Goal: Task Accomplishment & Management: Use online tool/utility

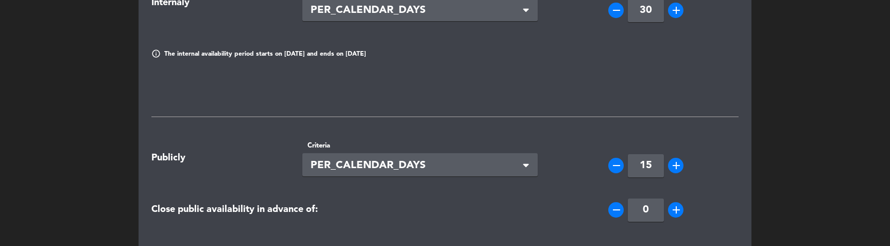
scroll to position [112, 0]
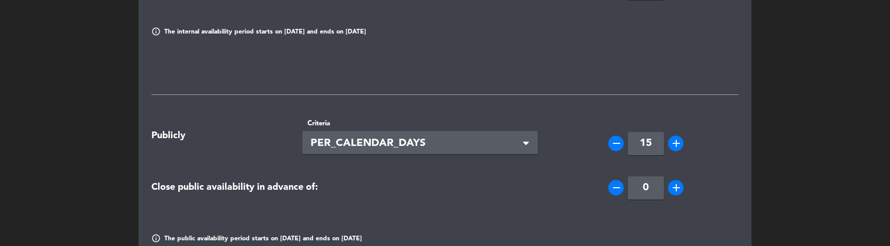
click at [473, 148] on span "PER_CALENDAR_DAYS" at bounding box center [415, 143] width 211 height 17
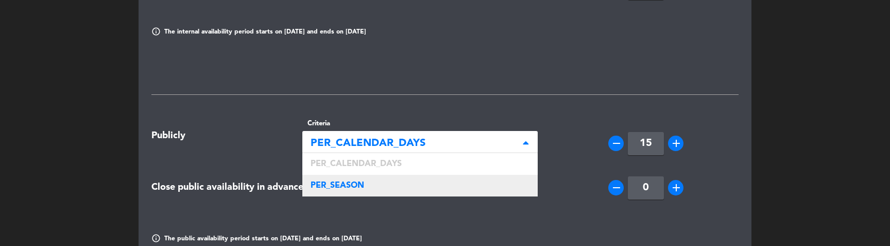
click at [412, 180] on div "PER_SEASON" at bounding box center [420, 186] width 236 height 22
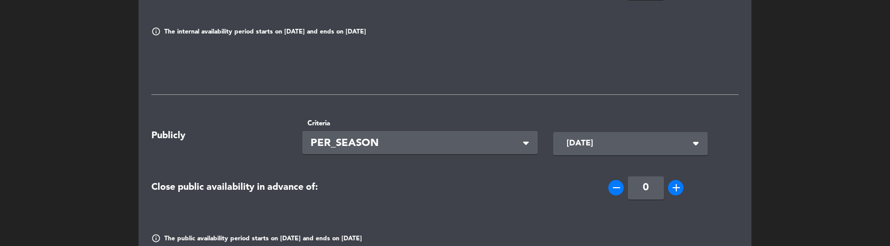
click at [616, 148] on input "[DATE]" at bounding box center [623, 143] width 125 height 20
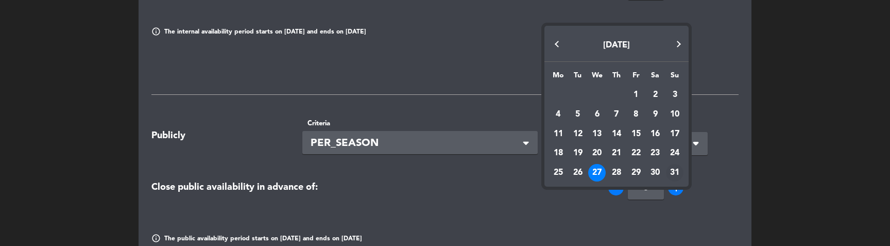
click at [671, 170] on div "31" at bounding box center [675, 173] width 18 height 18
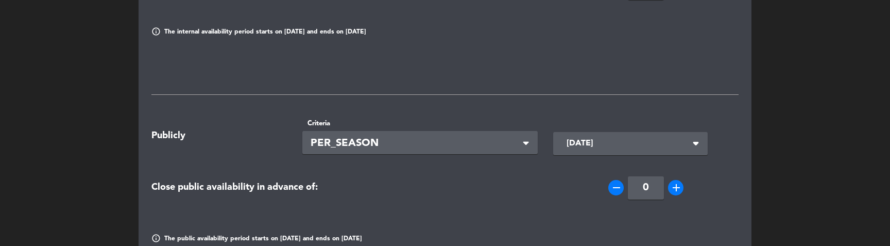
type input "[DATE]"
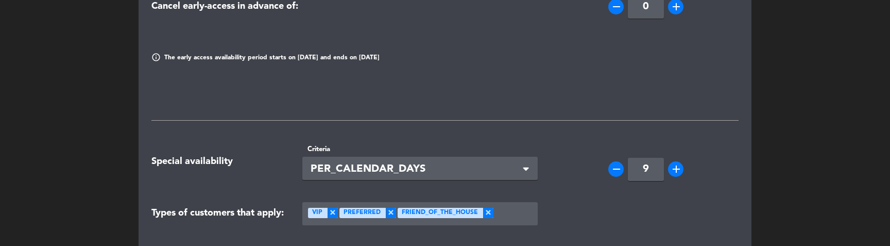
scroll to position [660, 0]
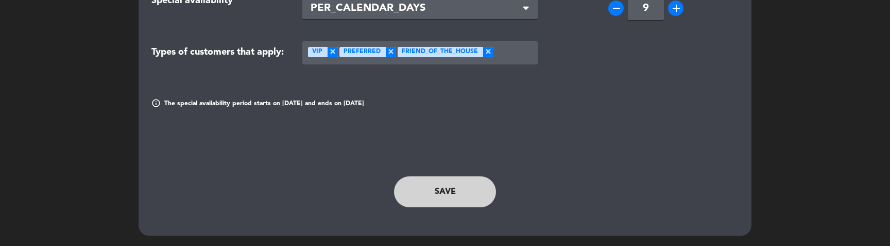
click at [466, 201] on button "SAVE" at bounding box center [445, 191] width 102 height 31
click at [419, 187] on button "SAVE" at bounding box center [445, 191] width 102 height 31
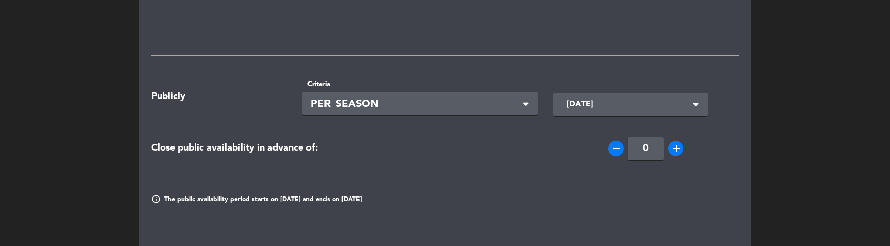
scroll to position [209, 0]
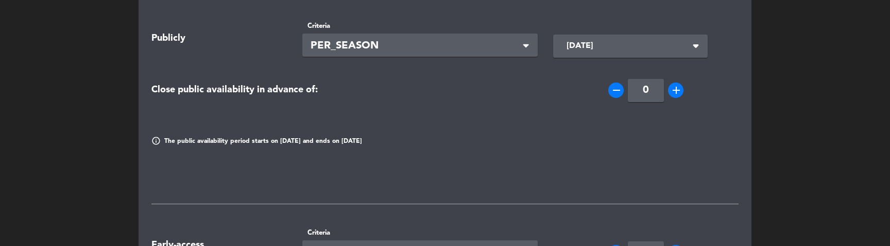
click at [477, 35] on div "Select × PER_SEASON" at bounding box center [420, 44] width 236 height 23
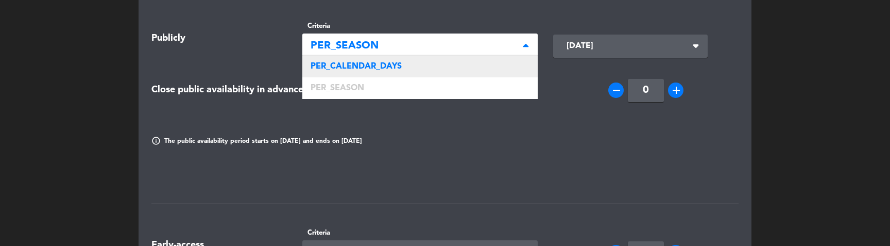
click at [416, 61] on div "PER_CALENDAR_DAYS" at bounding box center [420, 67] width 236 height 22
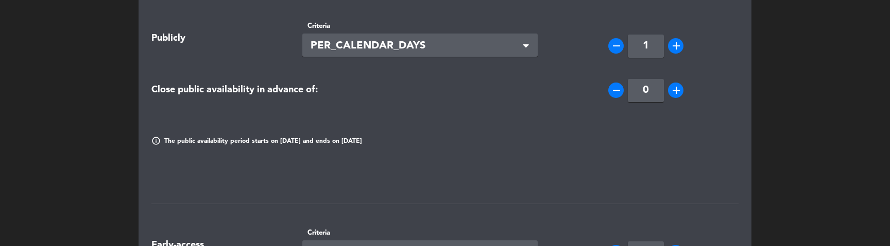
click at [675, 50] on icon "add" at bounding box center [676, 46] width 12 height 12
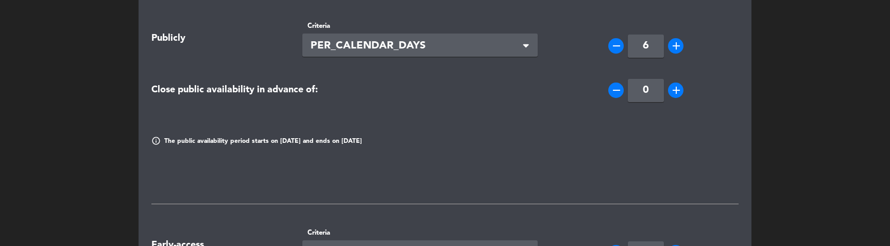
click at [675, 50] on icon "add" at bounding box center [676, 46] width 12 height 12
click at [638, 50] on input "7" at bounding box center [646, 45] width 36 height 23
type input "3"
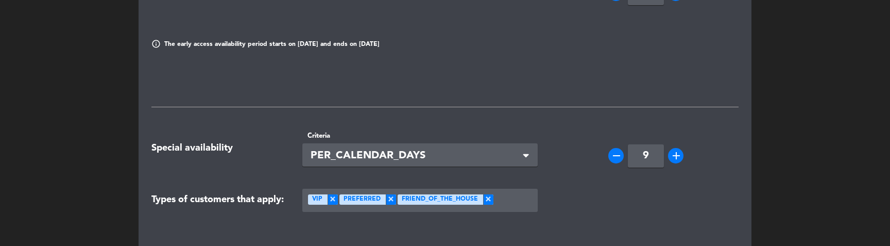
scroll to position [660, 0]
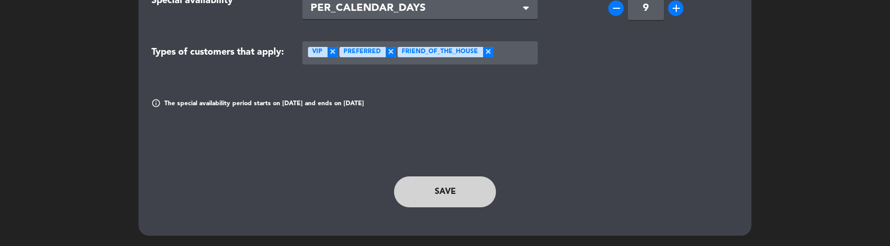
type input "30"
click at [437, 192] on button "SAVE" at bounding box center [445, 191] width 102 height 31
